Goal: Information Seeking & Learning: Learn about a topic

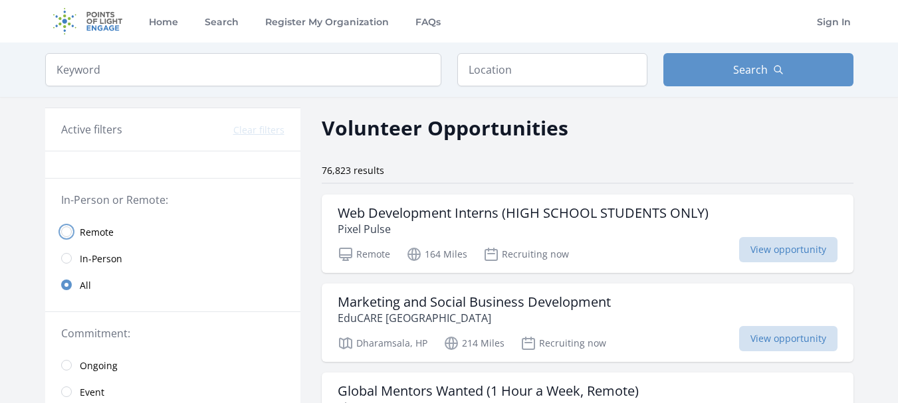
click at [68, 237] on input "radio" at bounding box center [66, 232] width 11 height 11
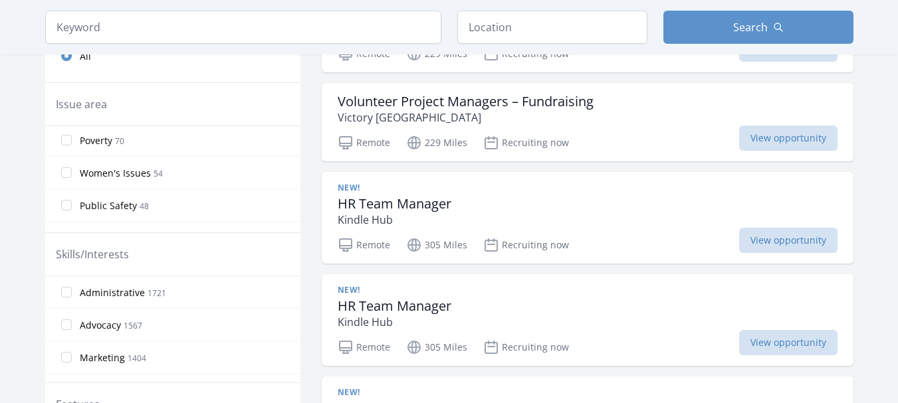
scroll to position [744, 0]
click at [65, 295] on input "Administrative 1721" at bounding box center [66, 292] width 11 height 11
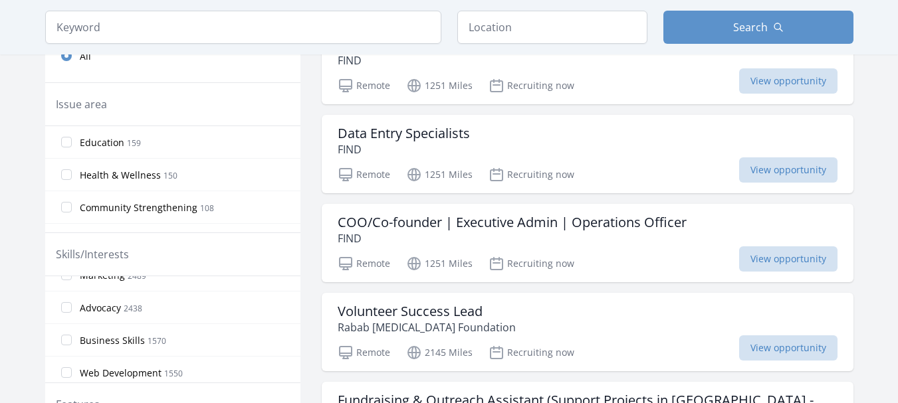
scroll to position [70, 0]
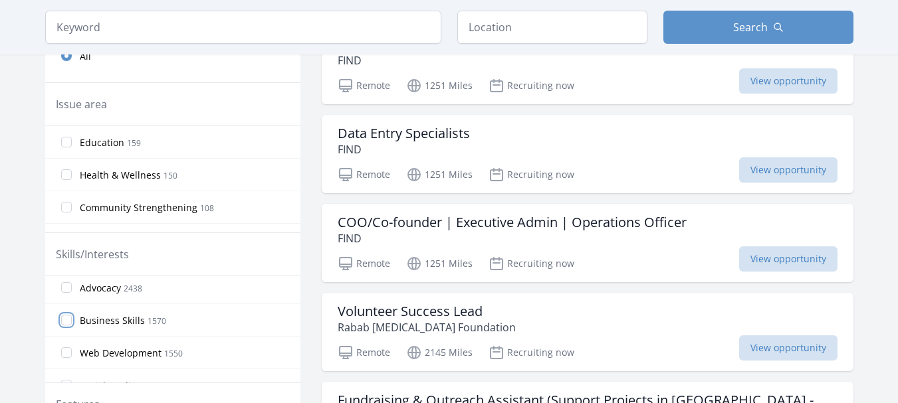
click at [66, 318] on input "Business Skills 1570" at bounding box center [66, 320] width 11 height 11
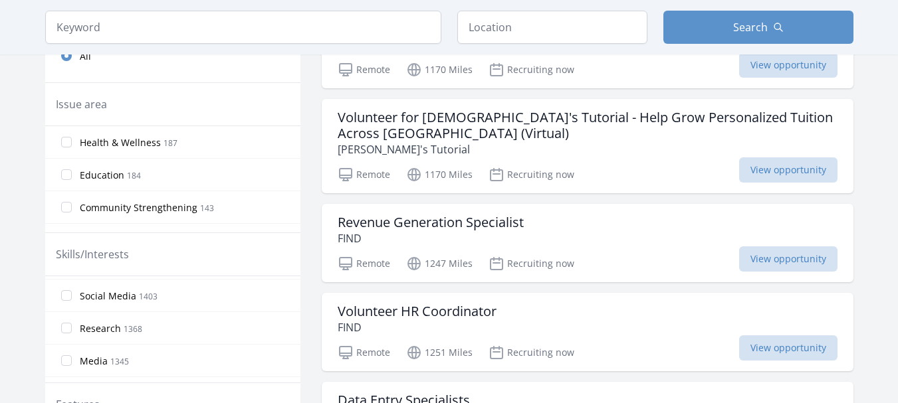
scroll to position [169, 0]
click at [66, 320] on input "Research 1368" at bounding box center [66, 318] width 11 height 11
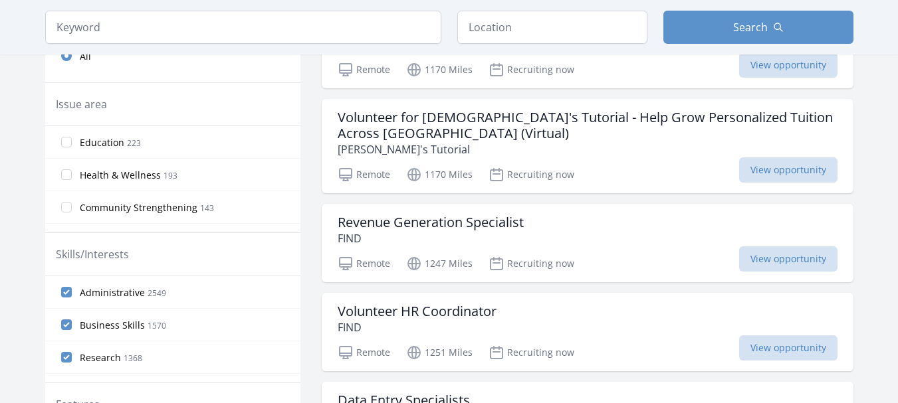
drag, startPoint x: 297, startPoint y: 289, endPoint x: 296, endPoint y: 296, distance: 7.4
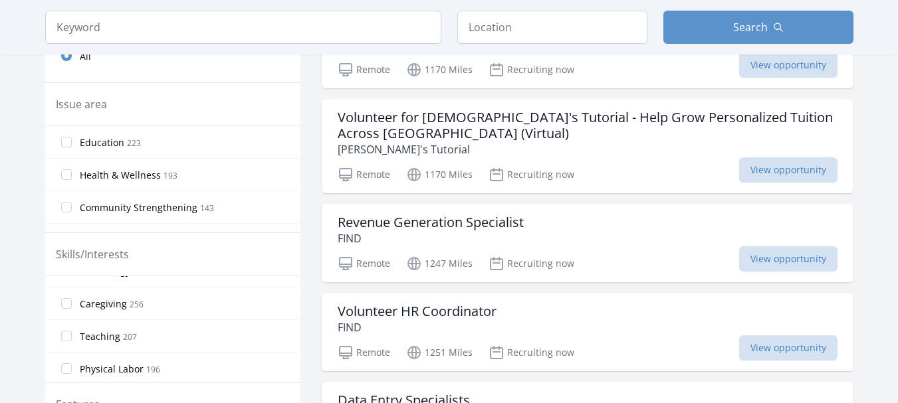
scroll to position [617, 0]
click at [68, 329] on input "Teaching 207" at bounding box center [66, 326] width 11 height 11
click at [76, 366] on label "Coaching 46" at bounding box center [172, 368] width 255 height 27
click at [72, 366] on input "Coaching 46" at bounding box center [66, 368] width 11 height 11
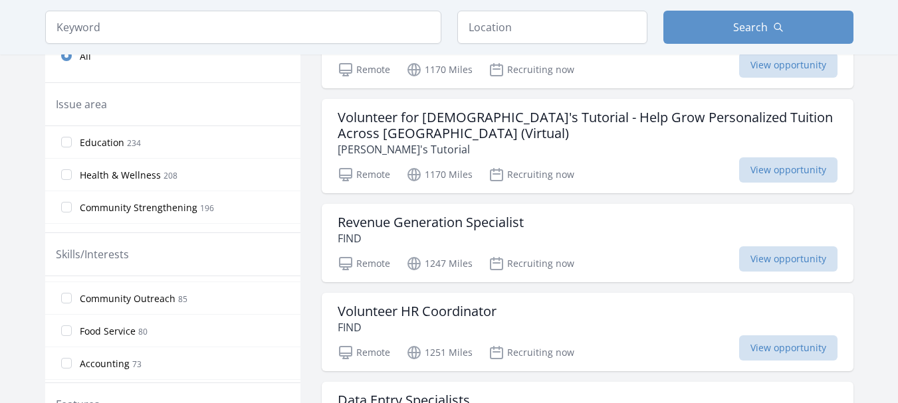
scroll to position [916, 0]
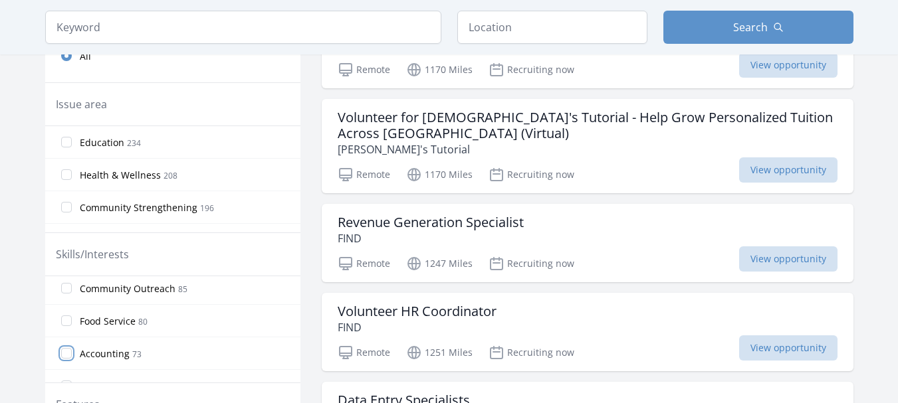
click at [67, 355] on input "Accounting 73" at bounding box center [66, 353] width 11 height 11
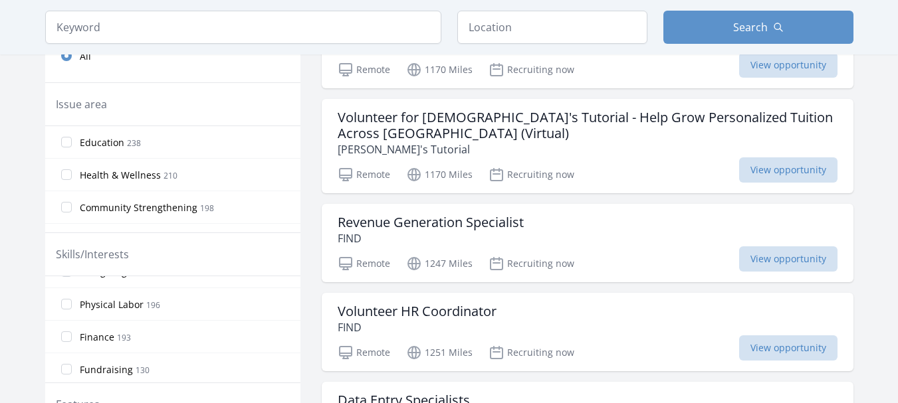
scroll to position [717, 0]
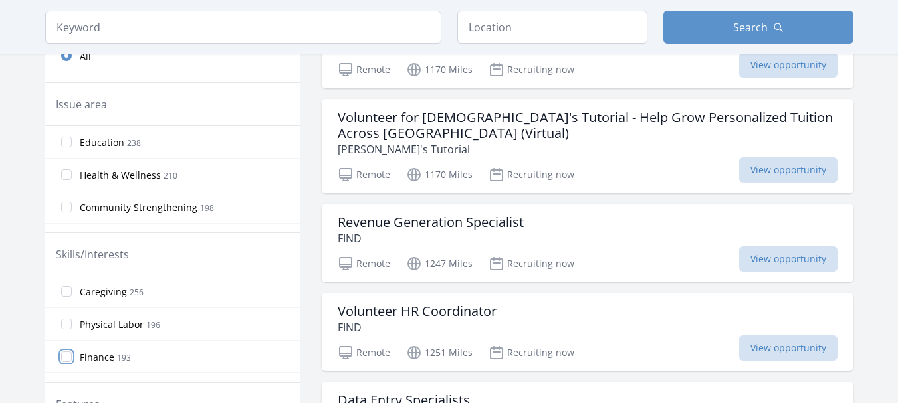
click at [66, 359] on input "Finance 193" at bounding box center [66, 357] width 11 height 11
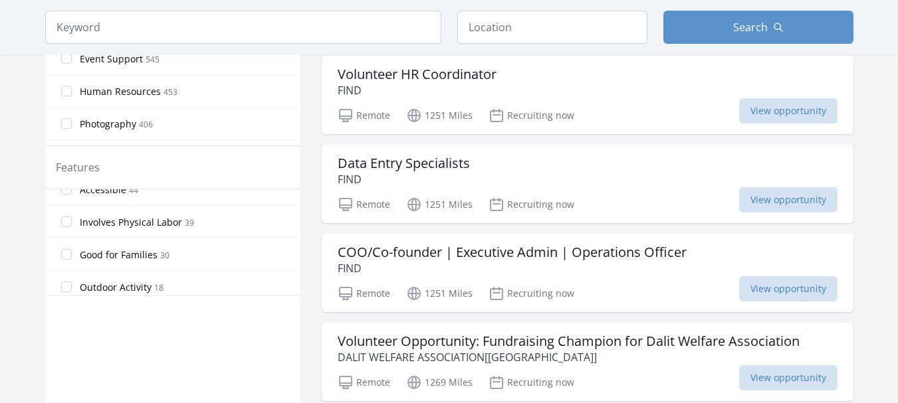
scroll to position [98, 0]
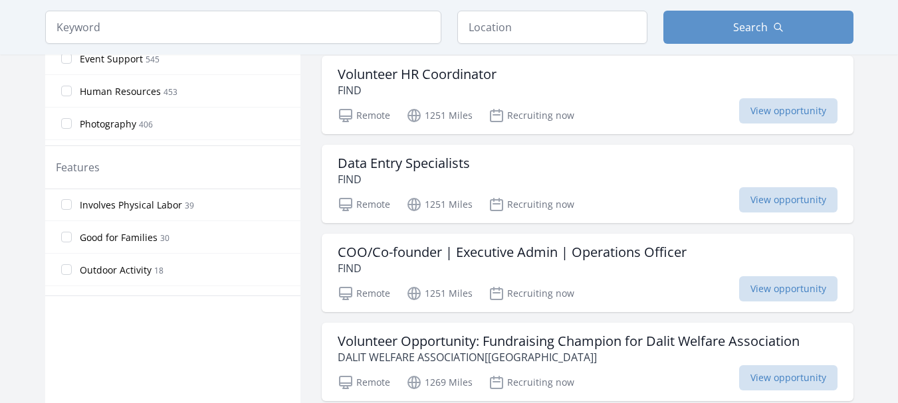
drag, startPoint x: 300, startPoint y: 239, endPoint x: 294, endPoint y: 243, distance: 8.1
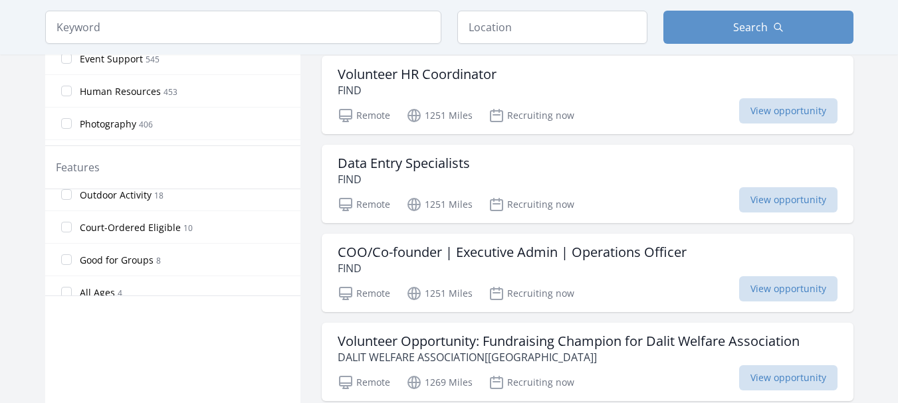
scroll to position [251, 0]
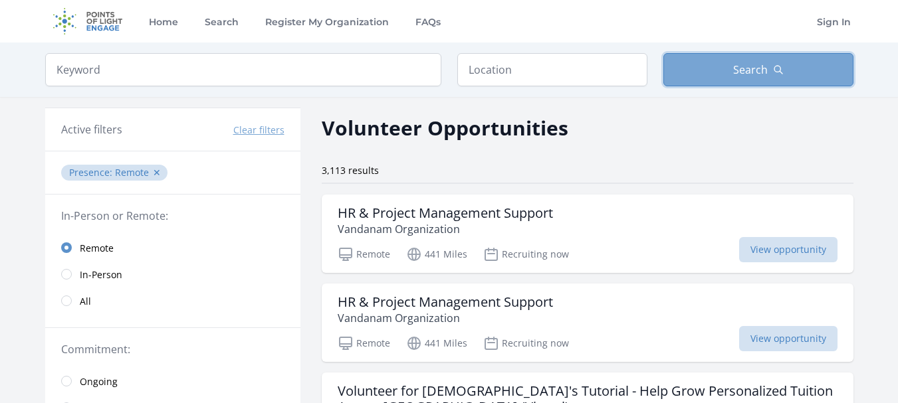
click at [716, 64] on button "Search" at bounding box center [758, 69] width 190 height 33
click at [789, 75] on button "Search" at bounding box center [758, 69] width 190 height 33
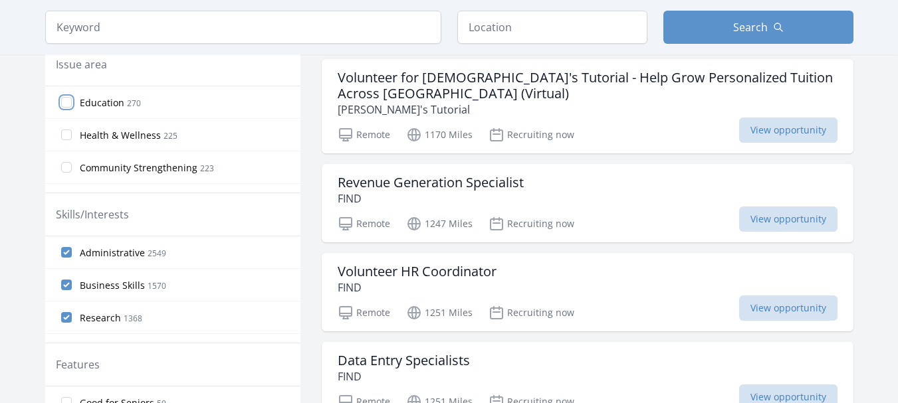
click at [65, 106] on input "Education 270" at bounding box center [66, 102] width 11 height 11
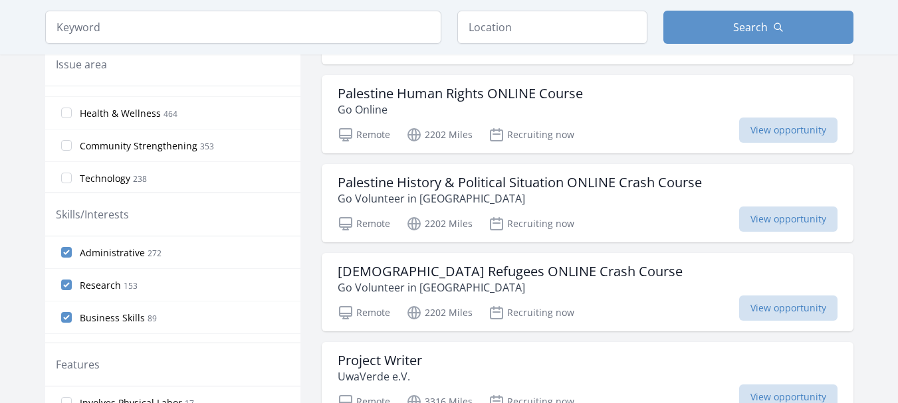
scroll to position [29, 0]
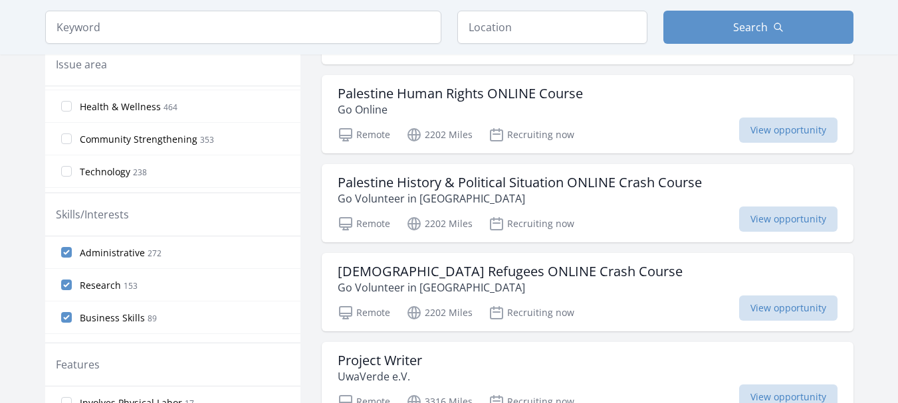
click at [70, 148] on label "Community Strengthening 353" at bounding box center [172, 139] width 255 height 27
click at [70, 144] on input "Community Strengthening 353" at bounding box center [66, 139] width 11 height 11
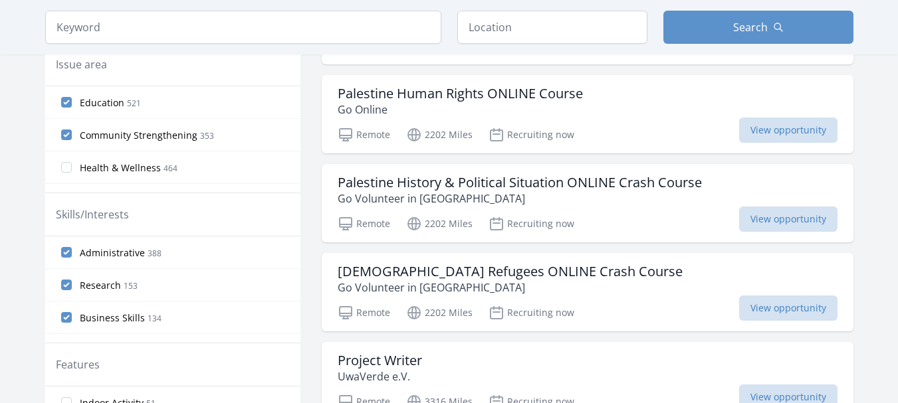
drag, startPoint x: 294, startPoint y: 104, endPoint x: 291, endPoint y: 190, distance: 85.8
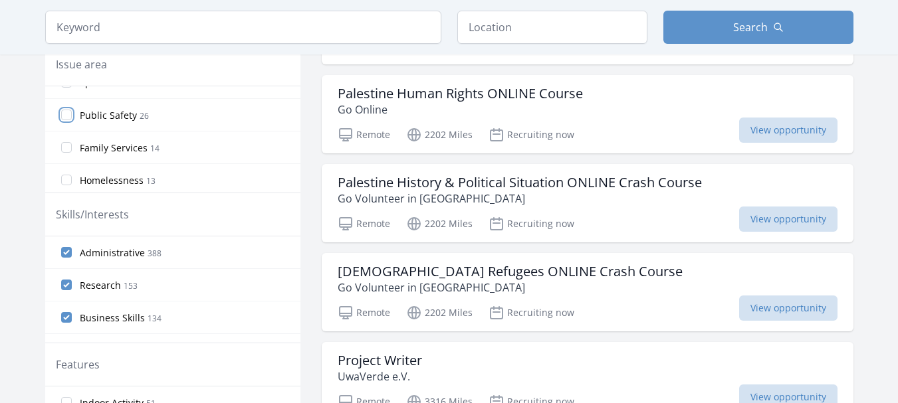
click at [66, 114] on input "Public Safety 26" at bounding box center [66, 115] width 11 height 11
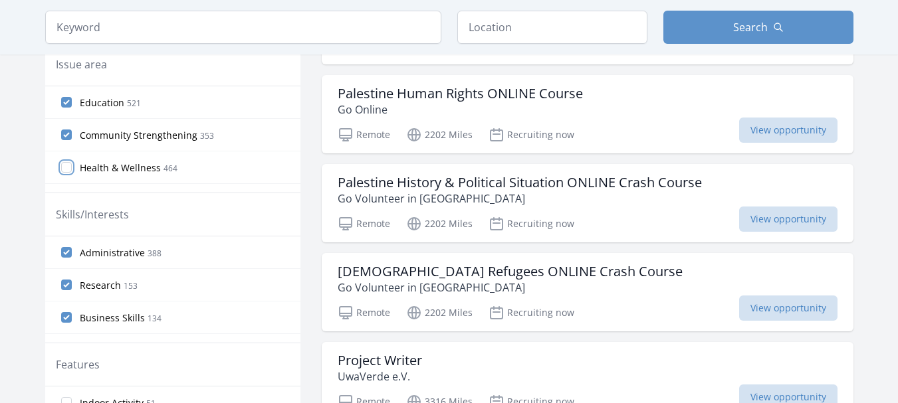
click at [70, 165] on input "Health & Wellness 464" at bounding box center [66, 167] width 11 height 11
click at [62, 167] on input "Community Strengthening 353" at bounding box center [66, 167] width 11 height 11
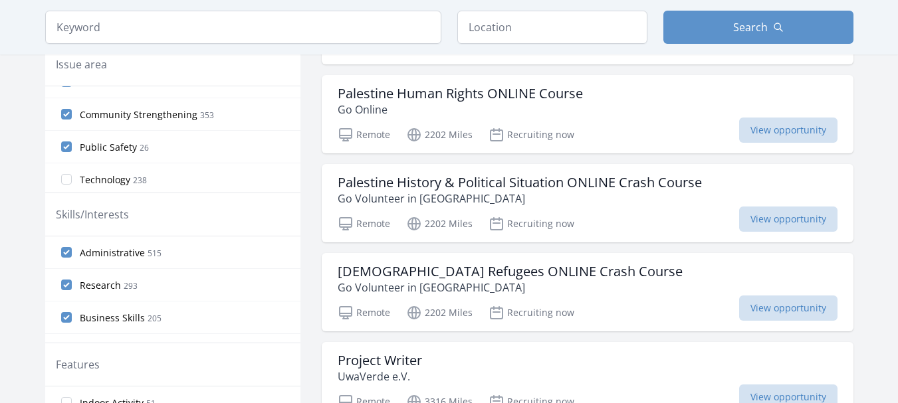
scroll to position [80, 0]
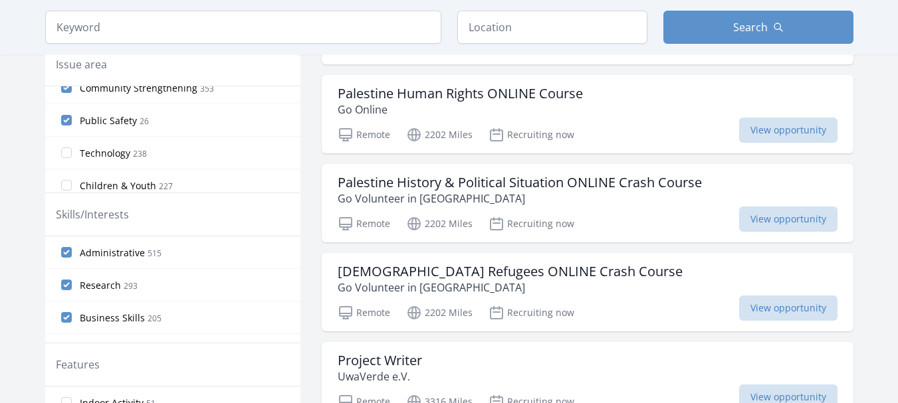
click at [74, 154] on label "Technology 238" at bounding box center [172, 153] width 255 height 27
click at [72, 154] on input "Technology 238" at bounding box center [66, 153] width 11 height 11
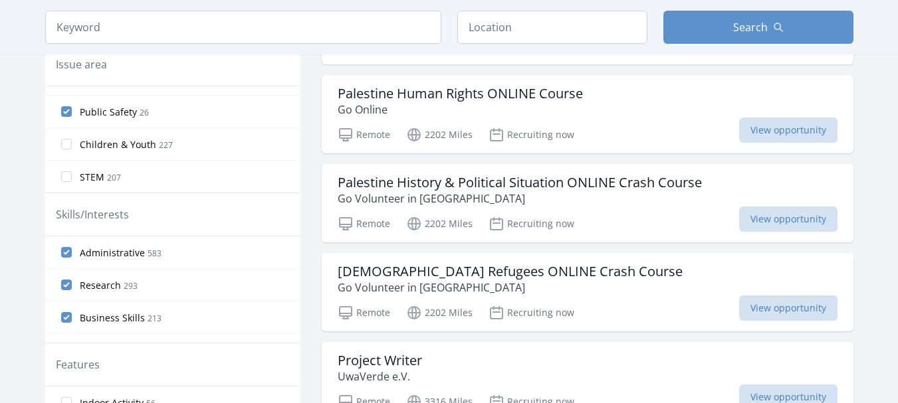
scroll to position [159, 0]
click at [68, 105] on input "Children & Youth 227" at bounding box center [66, 105] width 11 height 11
click at [68, 123] on input "Literacy 120" at bounding box center [66, 121] width 11 height 11
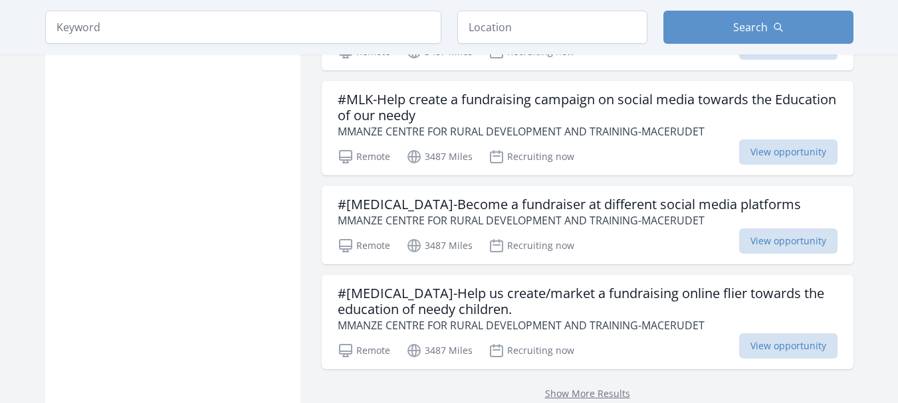
scroll to position [1933, 0]
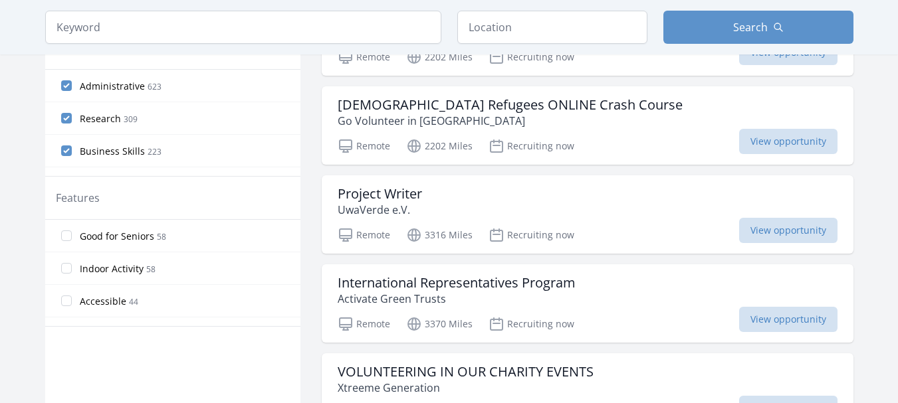
click at [254, 242] on label "Good for Seniors 58" at bounding box center [172, 236] width 255 height 27
click at [72, 241] on input "Good for Seniors 58" at bounding box center [66, 236] width 11 height 11
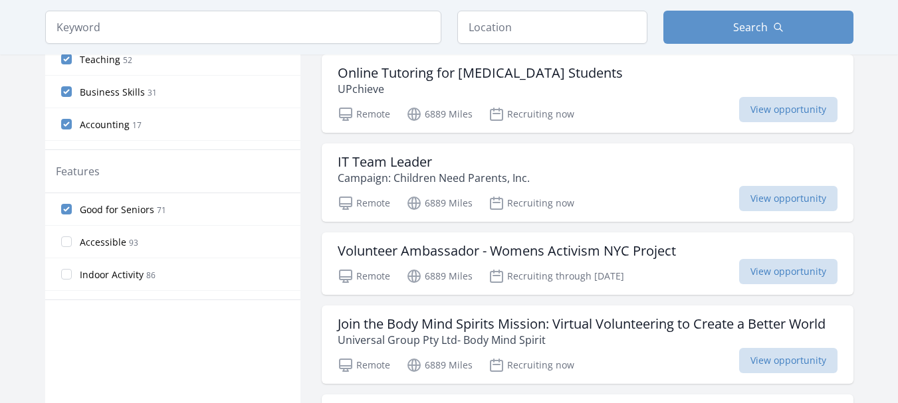
scroll to position [559, 0]
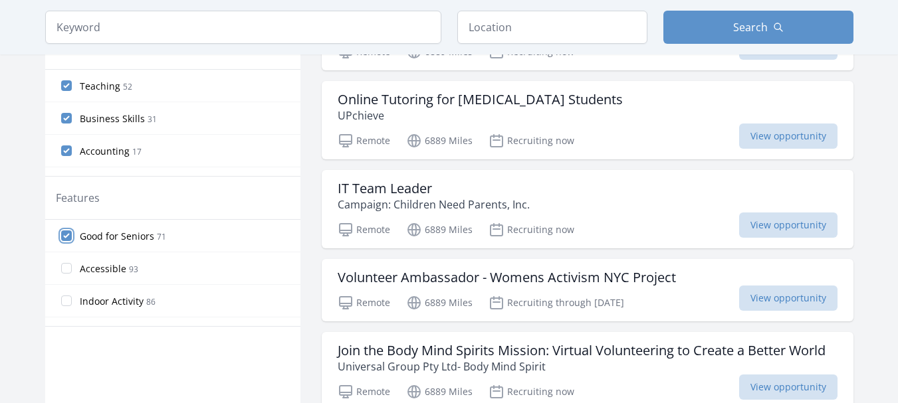
click at [64, 238] on input "Good for Seniors 71" at bounding box center [66, 236] width 11 height 11
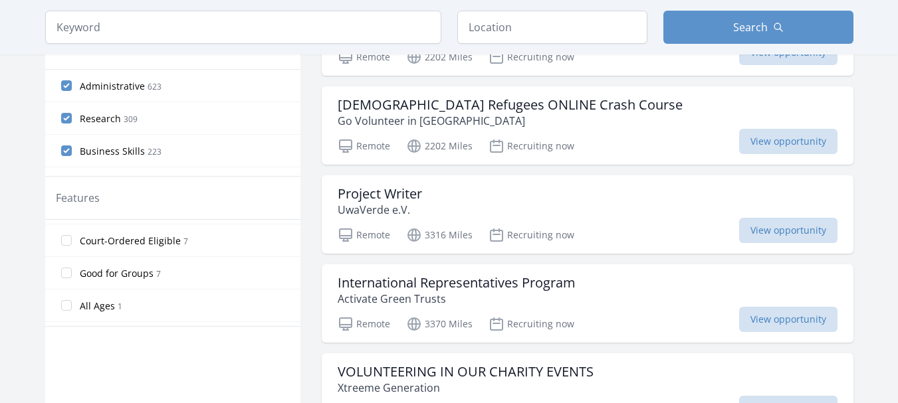
scroll to position [251, 0]
click at [67, 249] on input "All Ages [DEMOGRAPHIC_DATA]" at bounding box center [66, 245] width 11 height 11
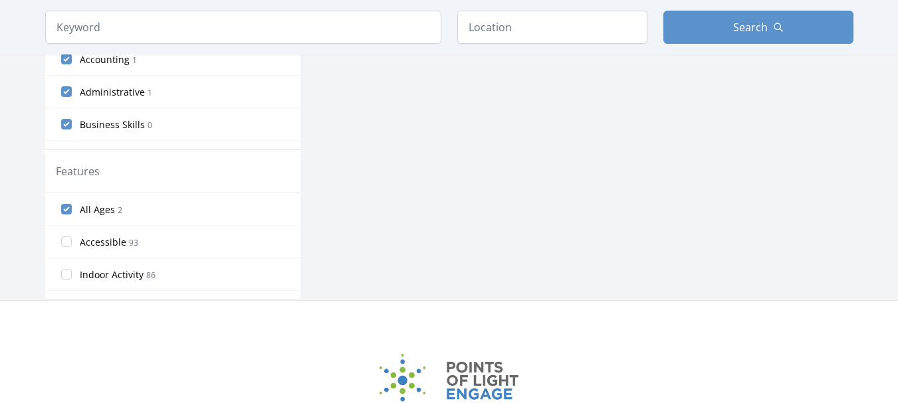
scroll to position [559, 0]
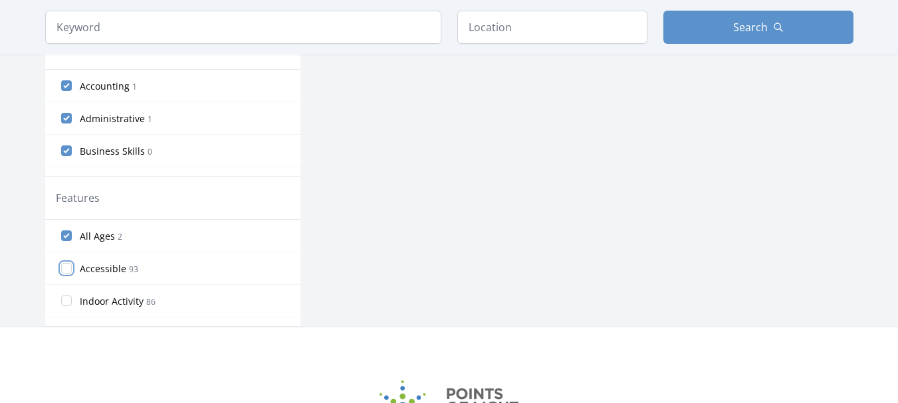
click at [68, 272] on input "Accessible 93" at bounding box center [66, 268] width 11 height 11
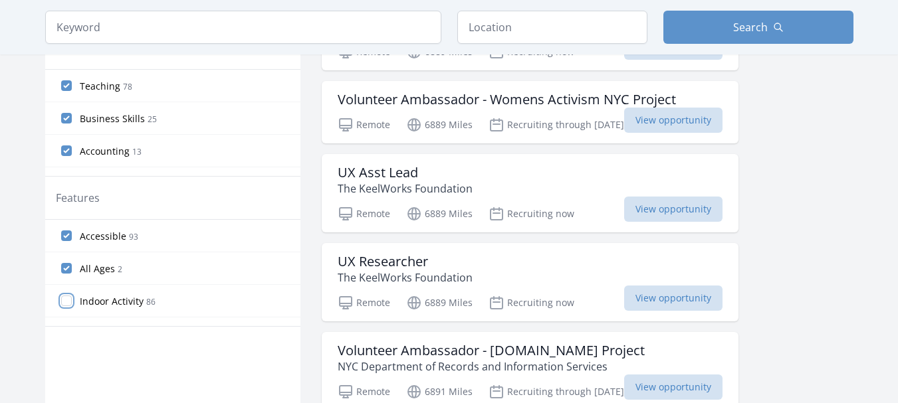
click at [66, 300] on input "Indoor Activity 86" at bounding box center [66, 301] width 11 height 11
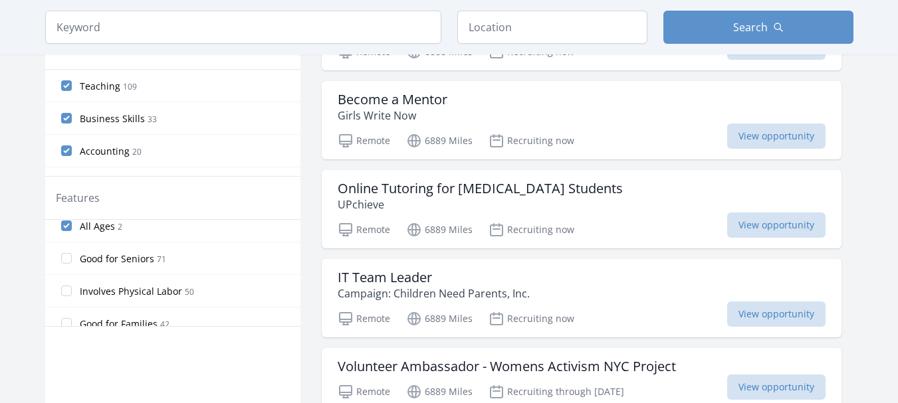
scroll to position [78, 0]
click at [73, 262] on label "Good for Seniors 71" at bounding box center [172, 256] width 255 height 27
click at [72, 261] on input "Good for Seniors 71" at bounding box center [66, 256] width 11 height 11
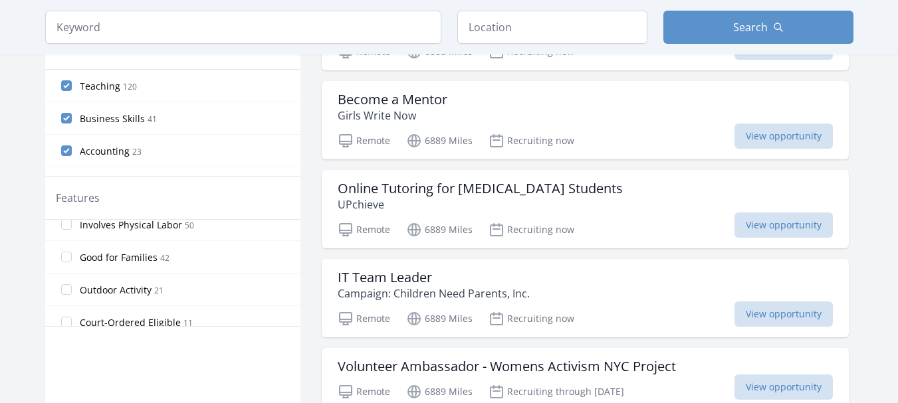
scroll to position [144, 0]
click at [66, 256] on input "Good for Families 42" at bounding box center [66, 254] width 11 height 11
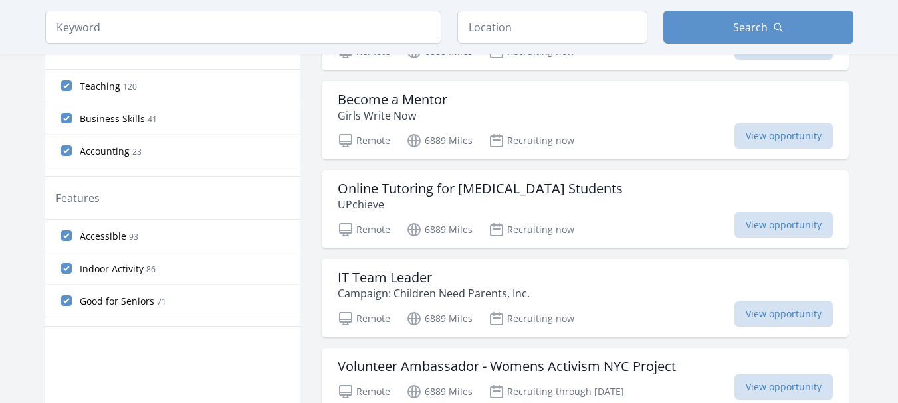
scroll to position [32, 0]
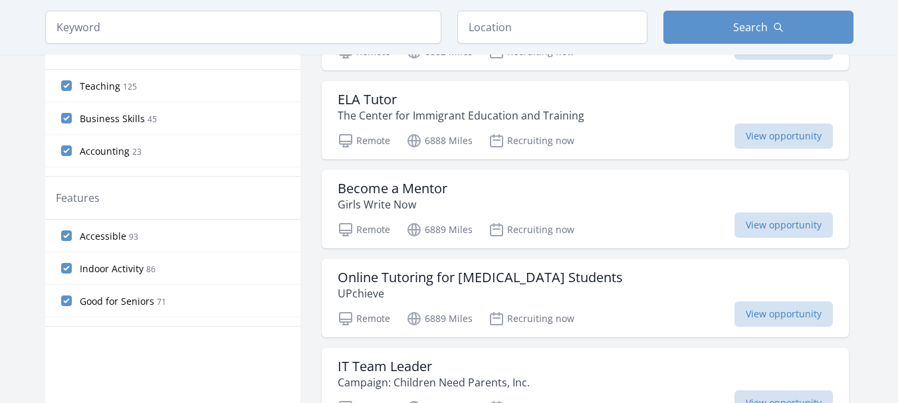
drag, startPoint x: 294, startPoint y: 247, endPoint x: 293, endPoint y: 271, distance: 24.6
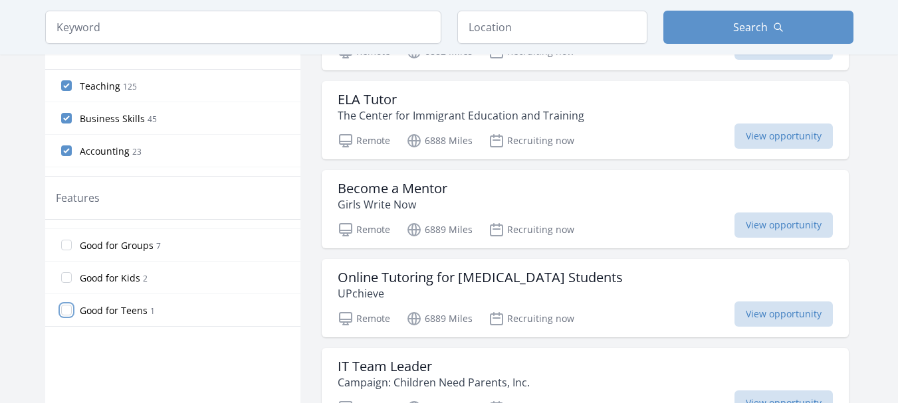
click at [68, 312] on input "Good for Teens 1" at bounding box center [66, 310] width 11 height 11
click at [72, 249] on label "Court-Ordered Eligible 11" at bounding box center [172, 245] width 255 height 27
click at [72, 249] on input "Court-Ordered Eligible 11" at bounding box center [66, 245] width 11 height 11
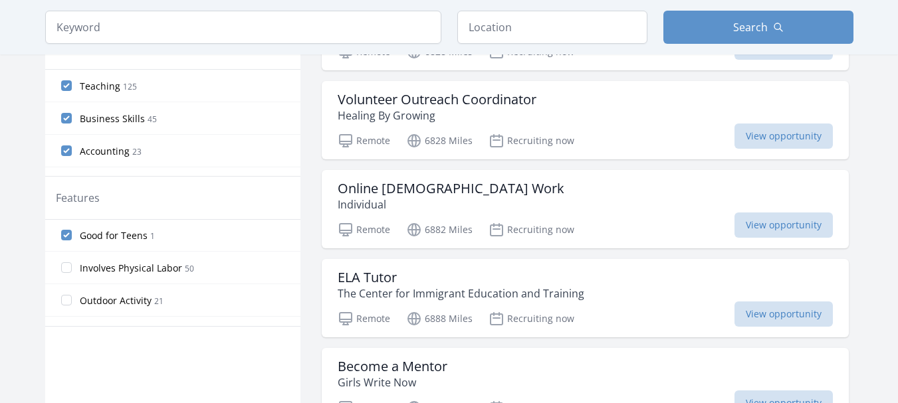
scroll to position [199, 0]
click at [66, 297] on input "Outdoor Activity 21" at bounding box center [66, 297] width 11 height 11
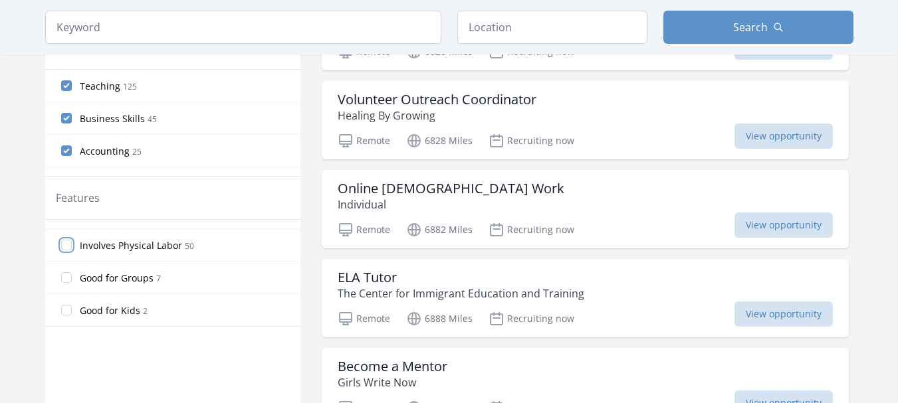
click at [66, 249] on input "Involves Physical Labor 50" at bounding box center [66, 245] width 11 height 11
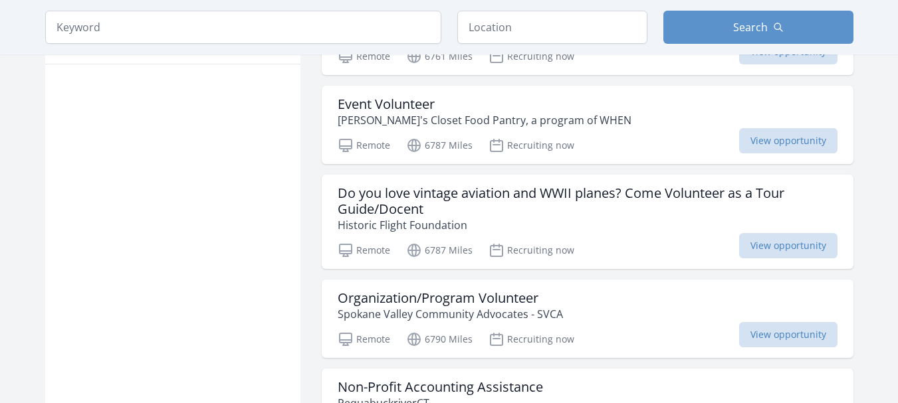
scroll to position [837, 0]
